Goal: Information Seeking & Learning: Learn about a topic

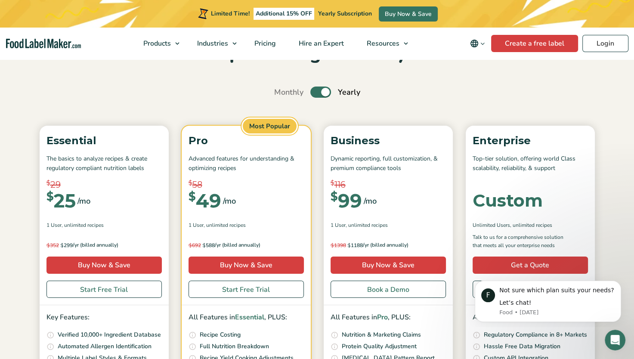
scroll to position [68, 0]
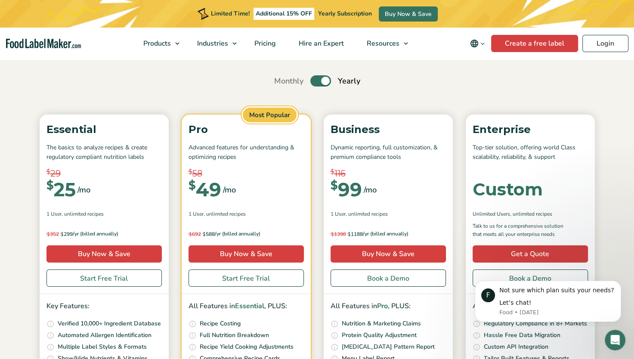
click at [318, 82] on label "Toggle" at bounding box center [320, 80] width 21 height 11
click at [281, 82] on input "Toggle" at bounding box center [279, 81] width 6 height 6
checkbox input "false"
